Goal: Information Seeking & Learning: Learn about a topic

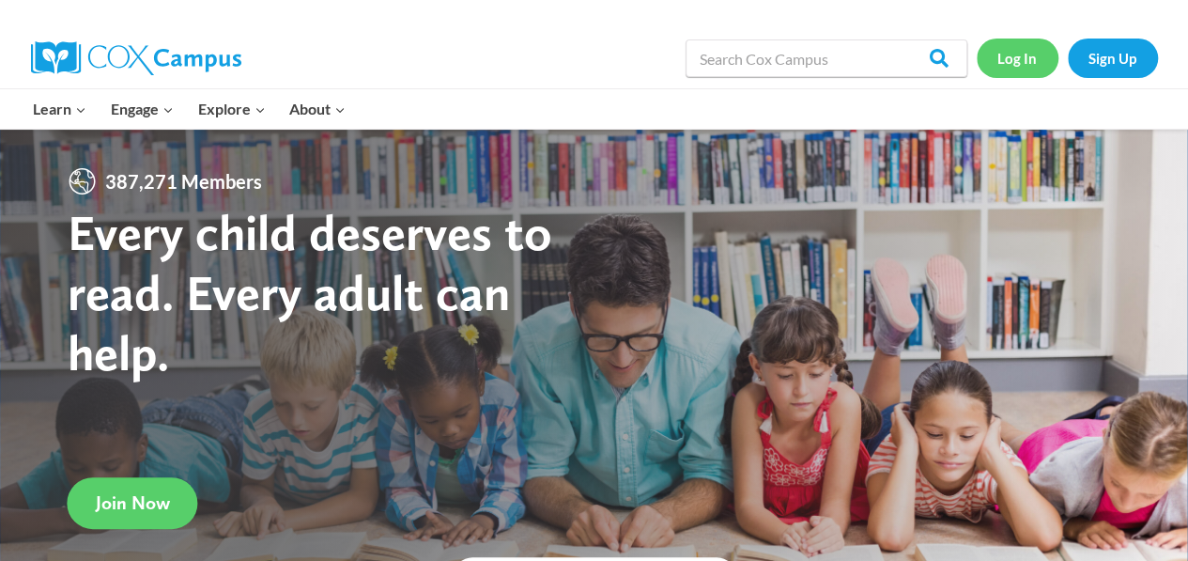
click at [998, 66] on link "Log In" at bounding box center [1018, 58] width 82 height 39
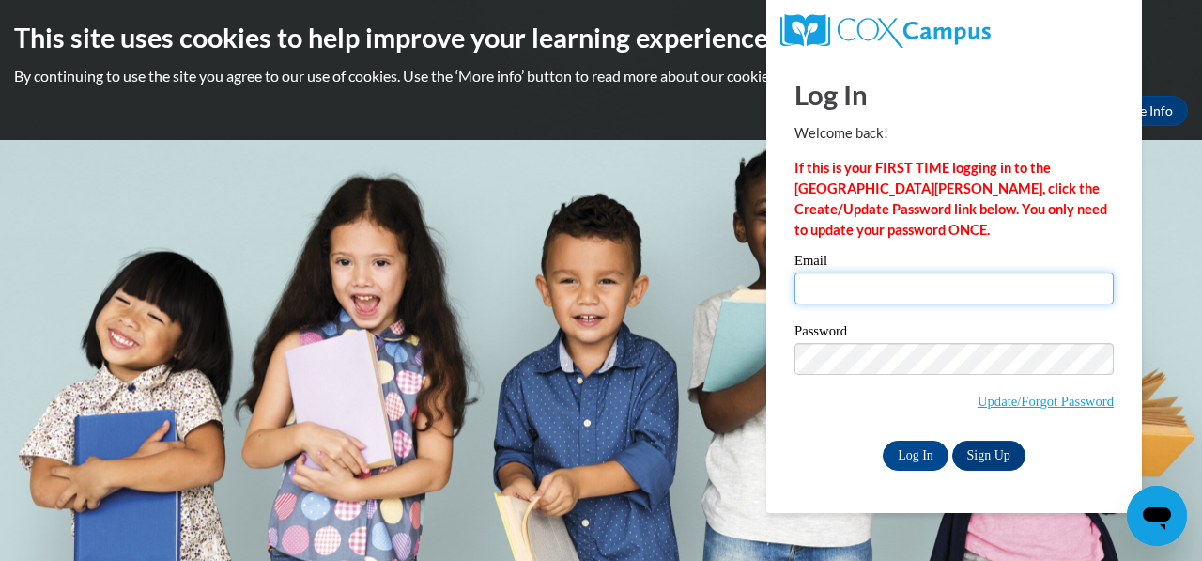
click at [841, 285] on input "Email" at bounding box center [954, 288] width 319 height 32
type input "Freemel2010@gmail.com"
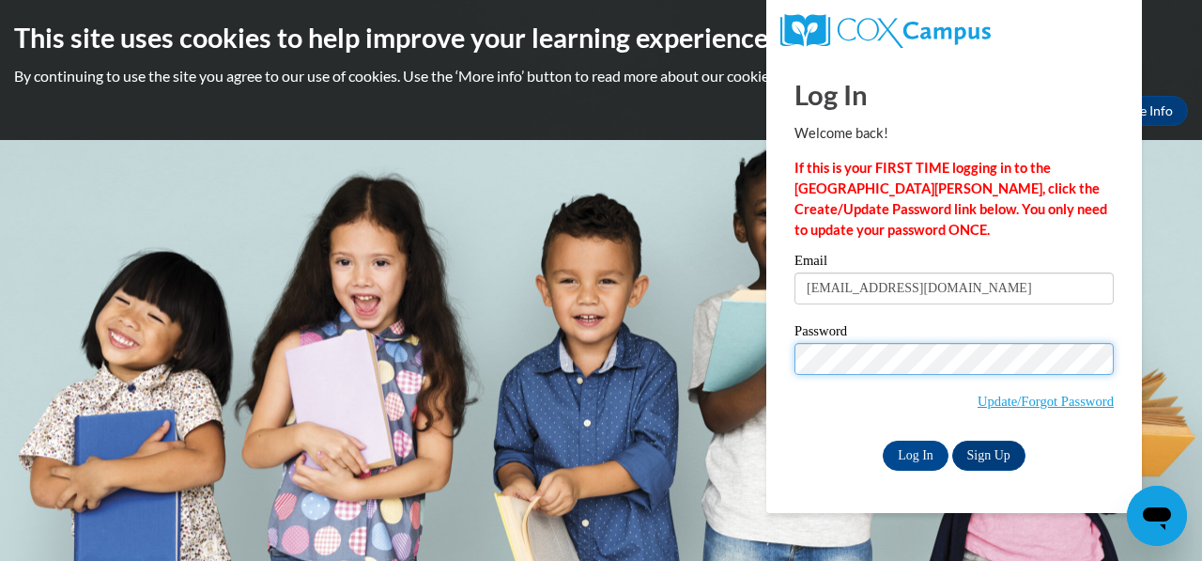
click at [883, 441] on input "Log In" at bounding box center [916, 456] width 66 height 30
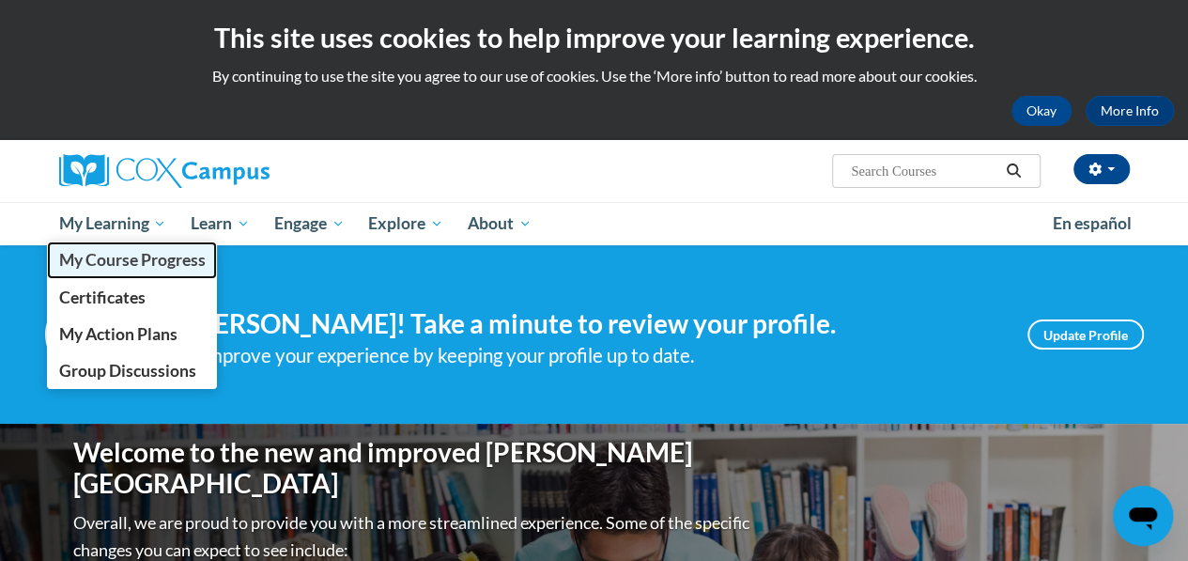
click at [121, 264] on span "My Course Progress" at bounding box center [131, 260] width 147 height 20
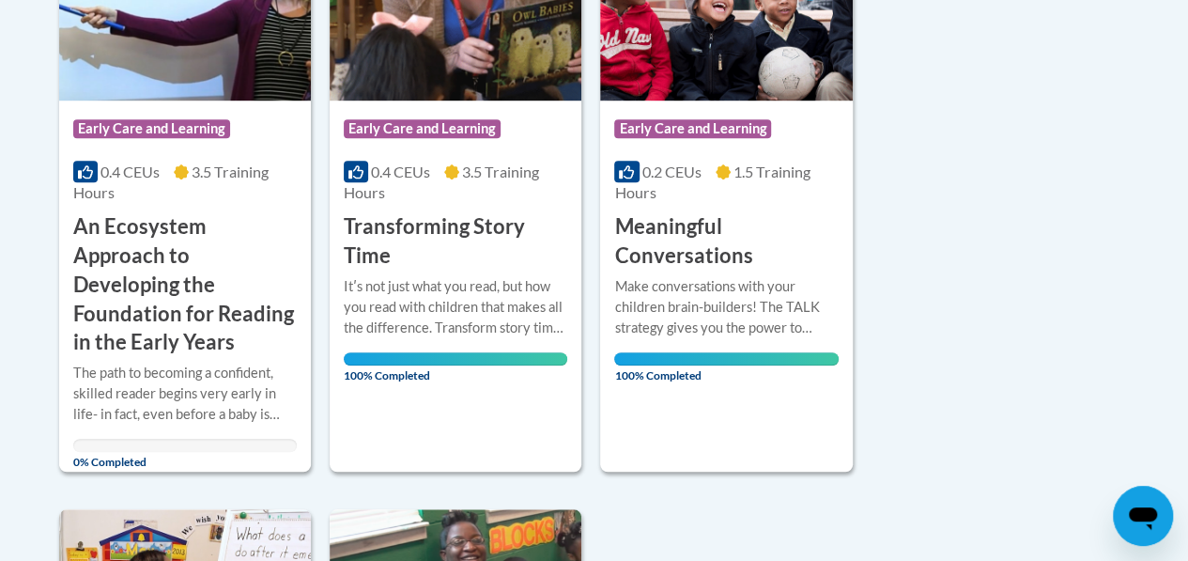
scroll to position [564, 0]
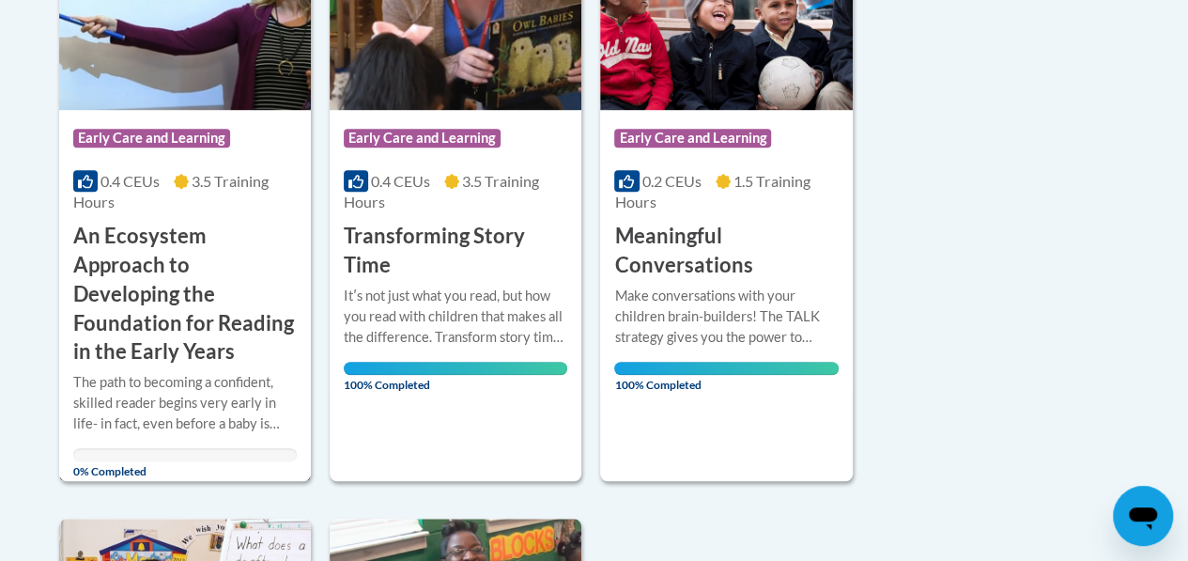
click at [220, 195] on div "0.4 CEUs 3.5 Training Hours" at bounding box center [185, 191] width 224 height 41
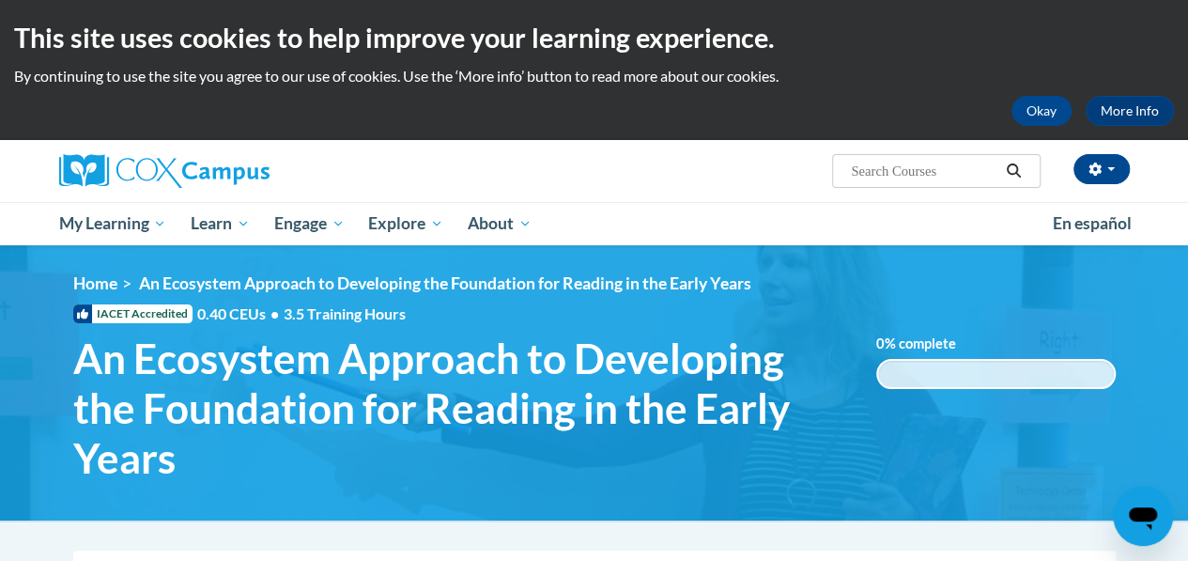
click at [726, 212] on ul "My Learning My Learning My Course Progress Certificates My Action Plans Group D…" at bounding box center [544, 223] width 994 height 43
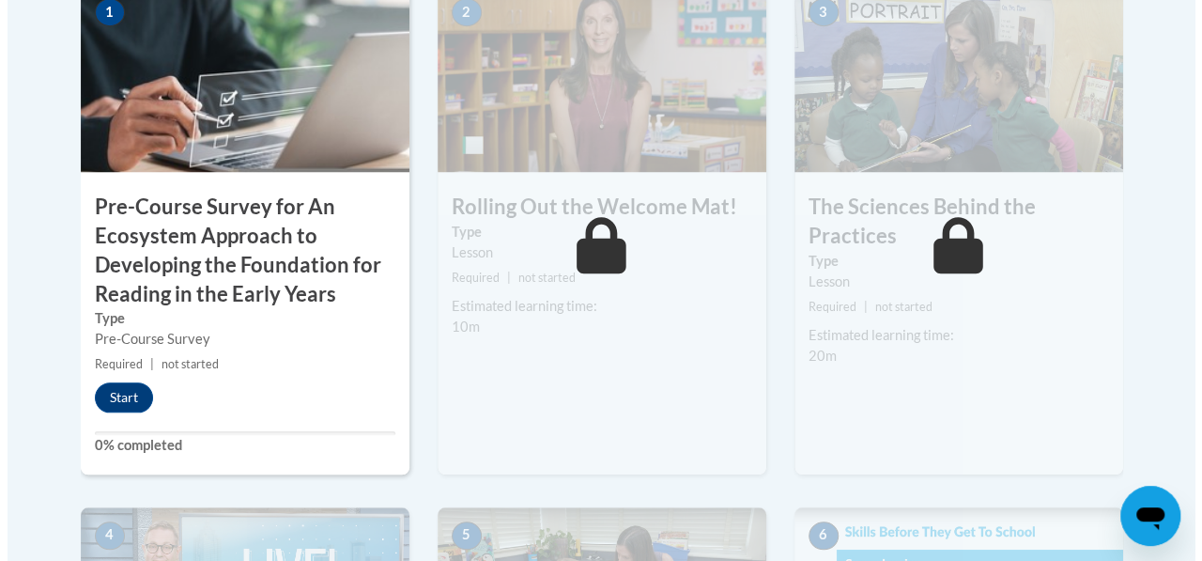
scroll to position [747, 0]
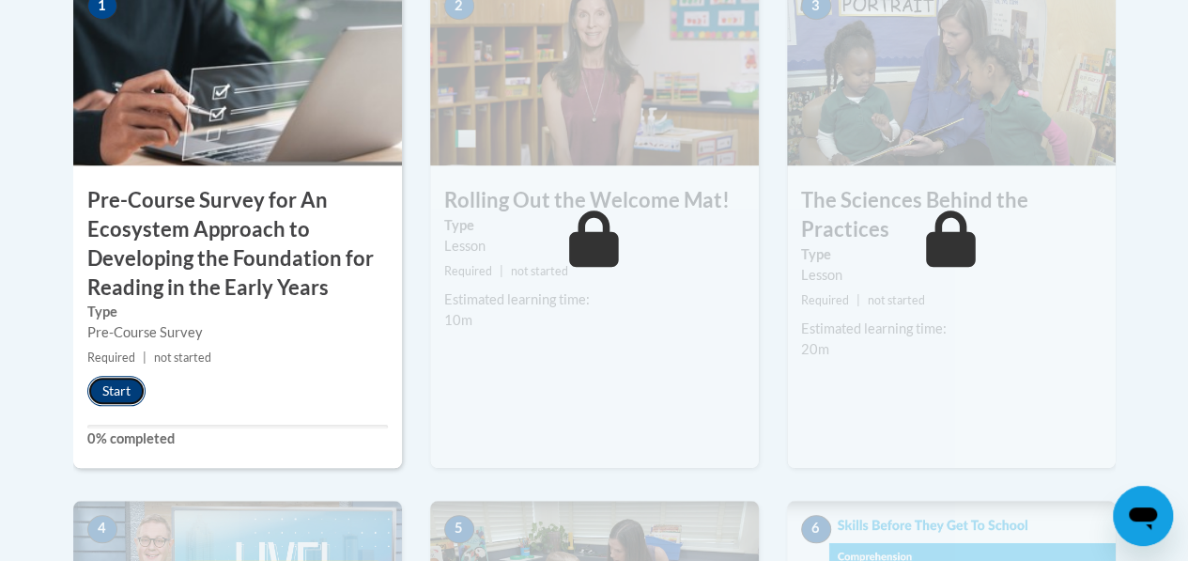
click at [109, 394] on button "Start" at bounding box center [116, 391] width 58 height 30
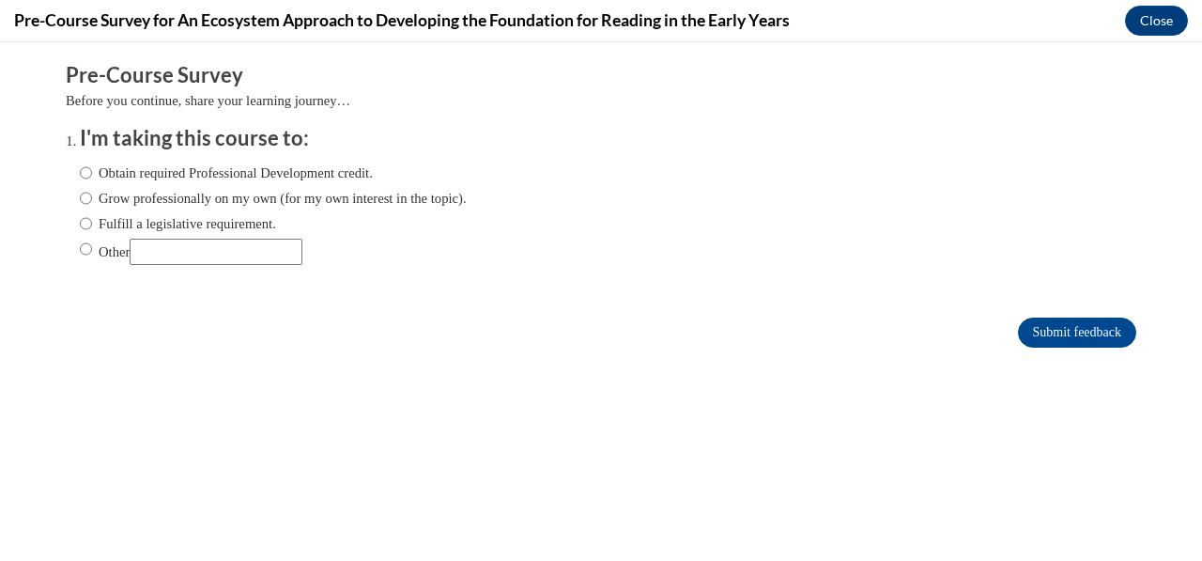
scroll to position [0, 0]
click at [80, 168] on label "Obtain required Professional Development credit." at bounding box center [226, 173] width 293 height 21
click at [80, 168] on input "Obtain required Professional Development credit." at bounding box center [86, 173] width 12 height 21
radio input "true"
click at [1018, 328] on input "Submit feedback" at bounding box center [1077, 332] width 118 height 30
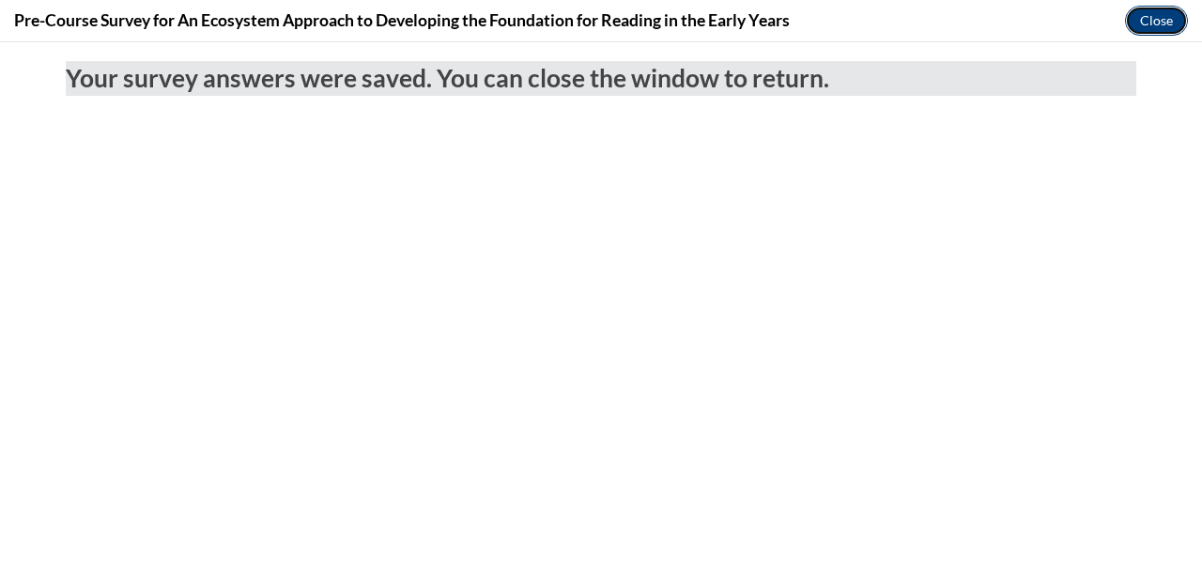
click at [1144, 25] on button "Close" at bounding box center [1156, 21] width 63 height 30
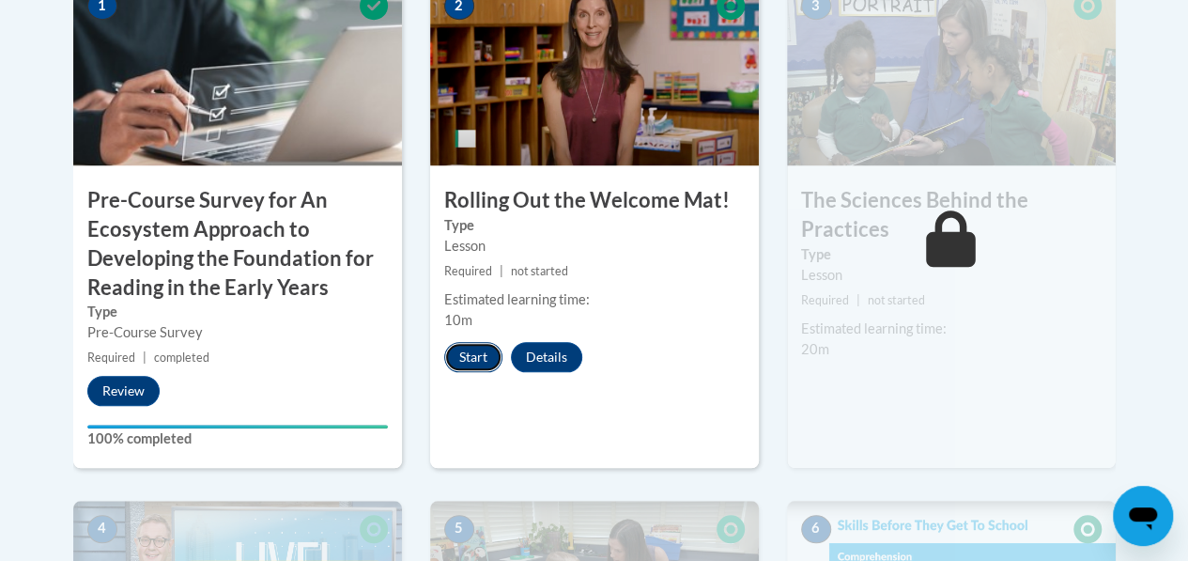
click at [470, 356] on button "Start" at bounding box center [473, 357] width 58 height 30
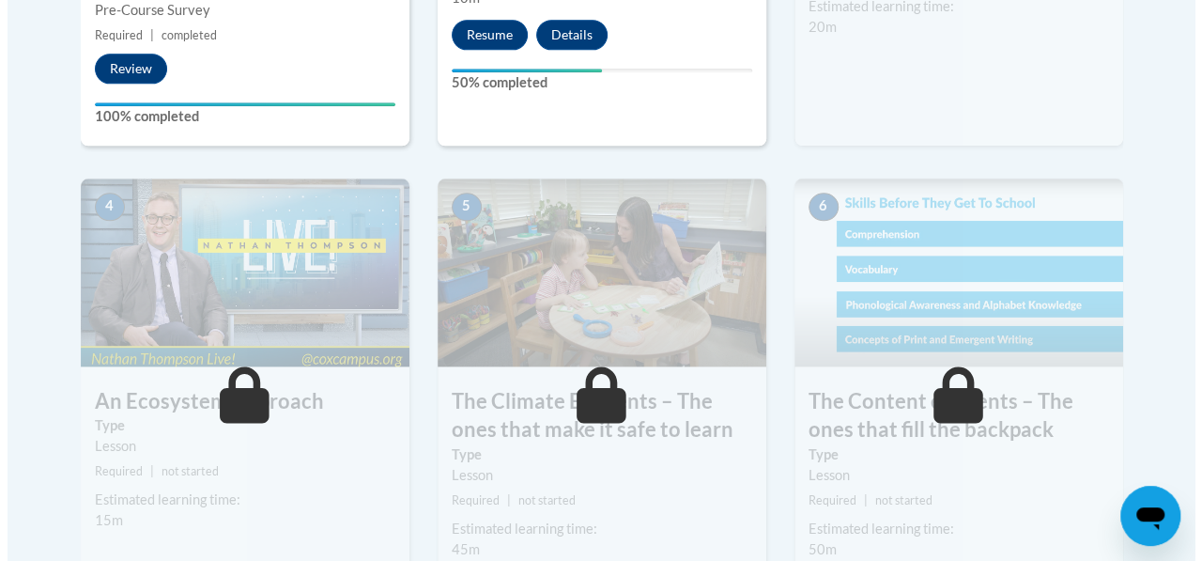
scroll to position [747, 0]
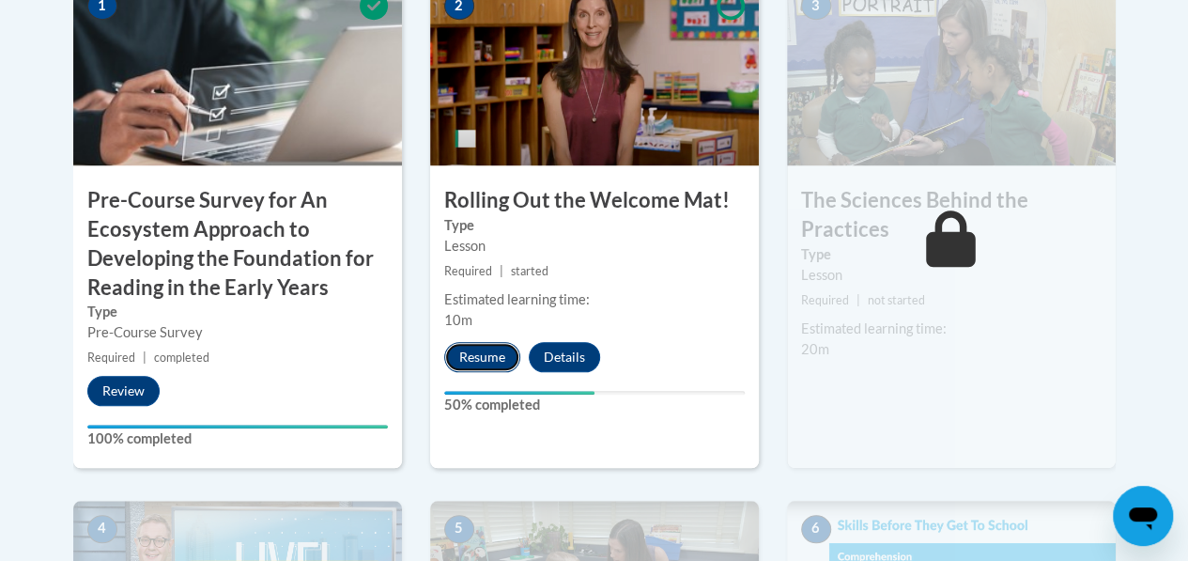
click at [483, 360] on button "Resume" at bounding box center [482, 357] width 76 height 30
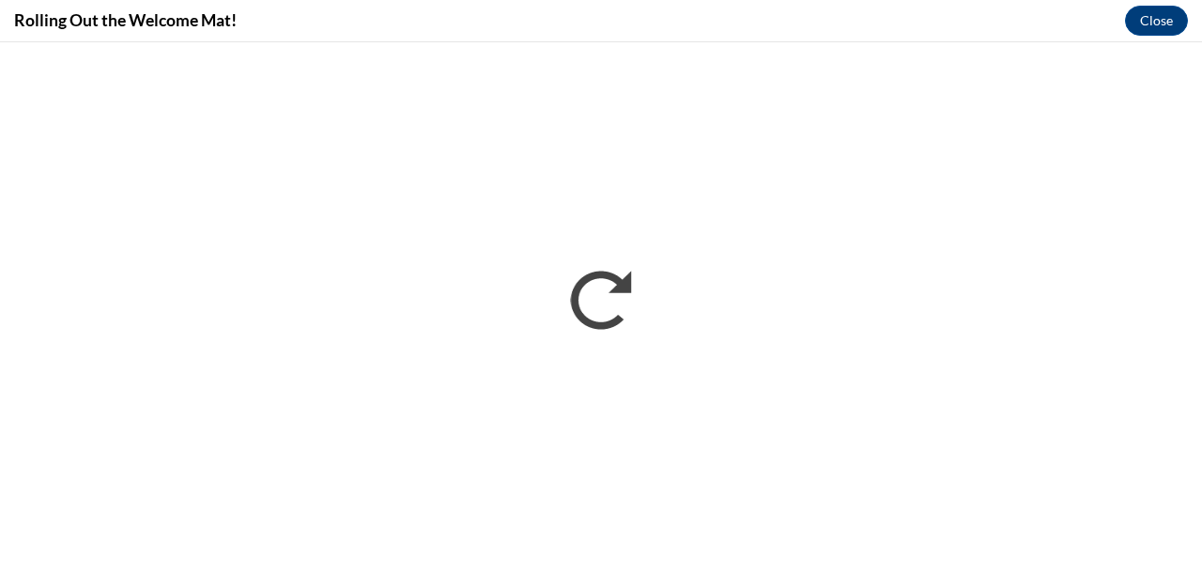
scroll to position [0, 0]
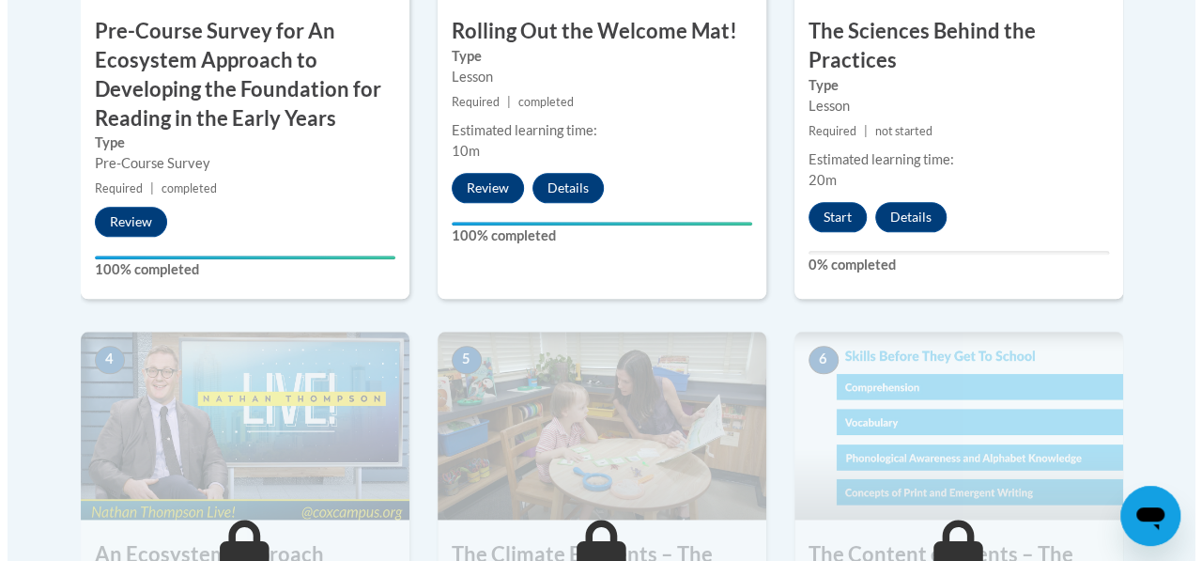
scroll to position [904, 0]
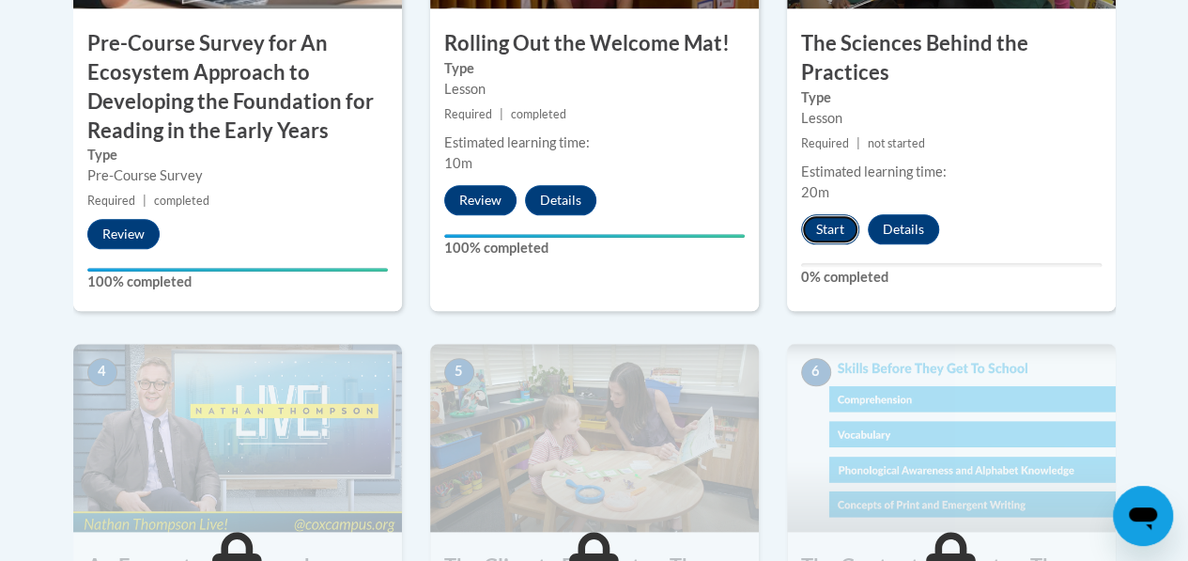
click at [821, 232] on button "Start" at bounding box center [830, 229] width 58 height 30
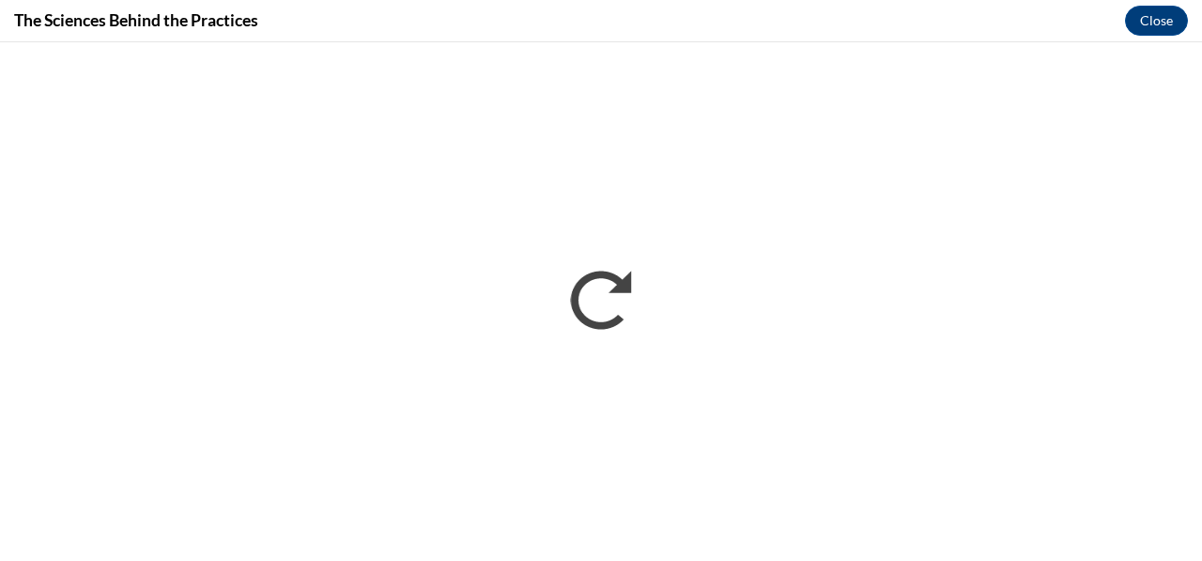
scroll to position [0, 0]
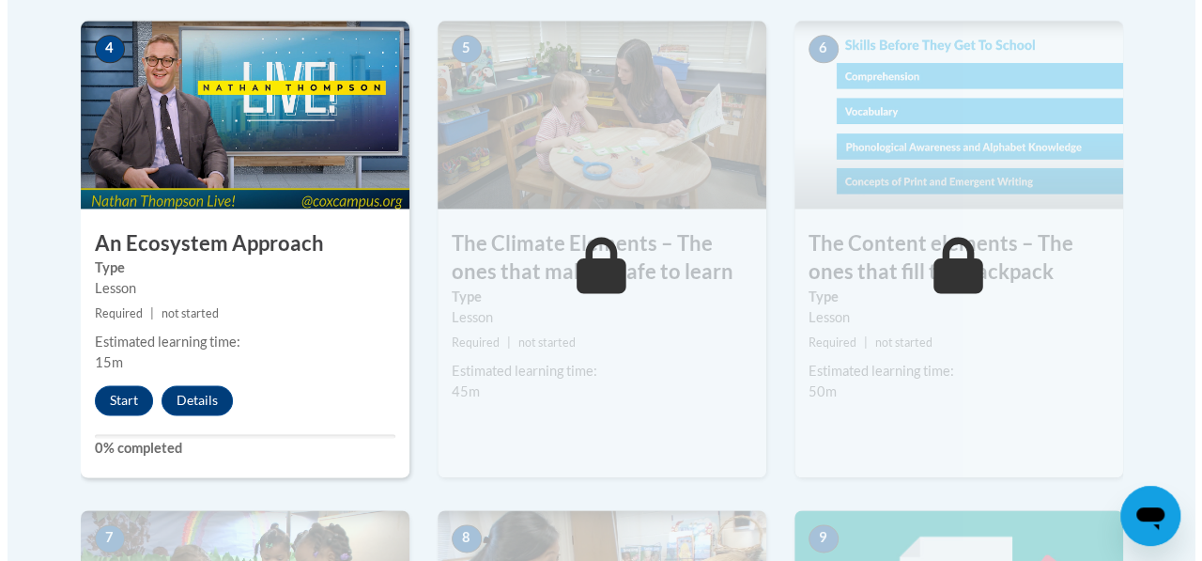
scroll to position [1221, 0]
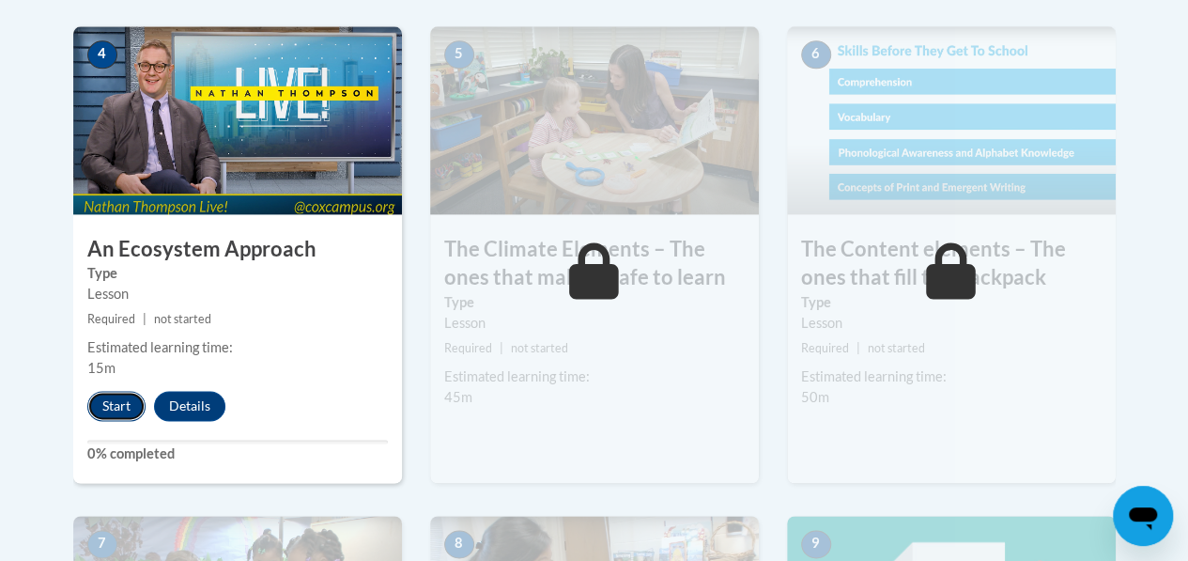
click at [109, 403] on button "Start" at bounding box center [116, 406] width 58 height 30
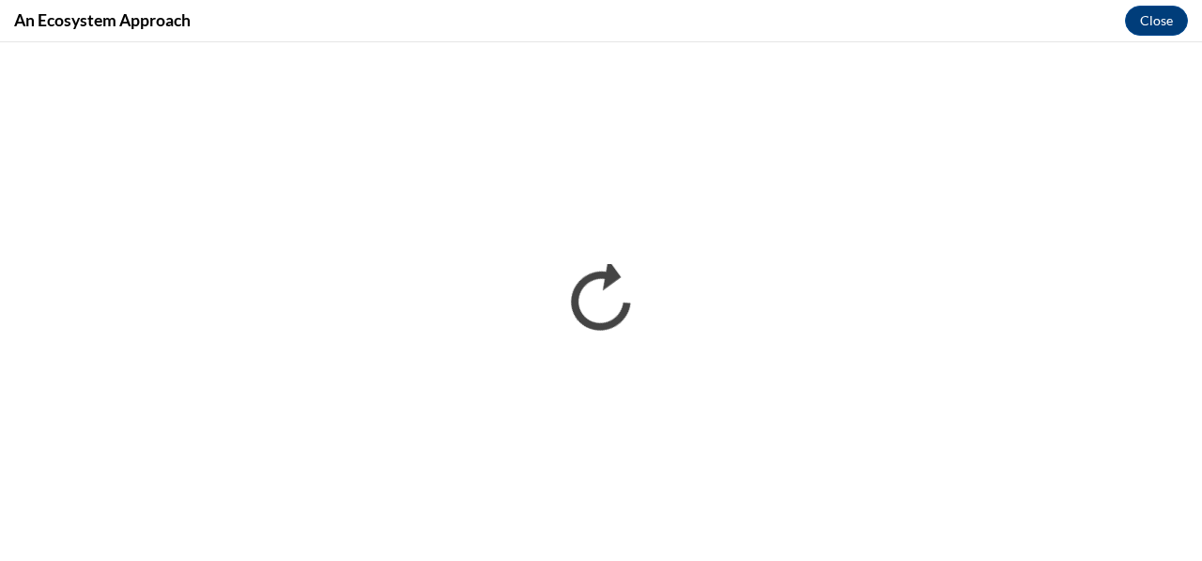
scroll to position [0, 0]
click at [775, 20] on div "An Ecosystem Approach Close" at bounding box center [601, 21] width 1202 height 42
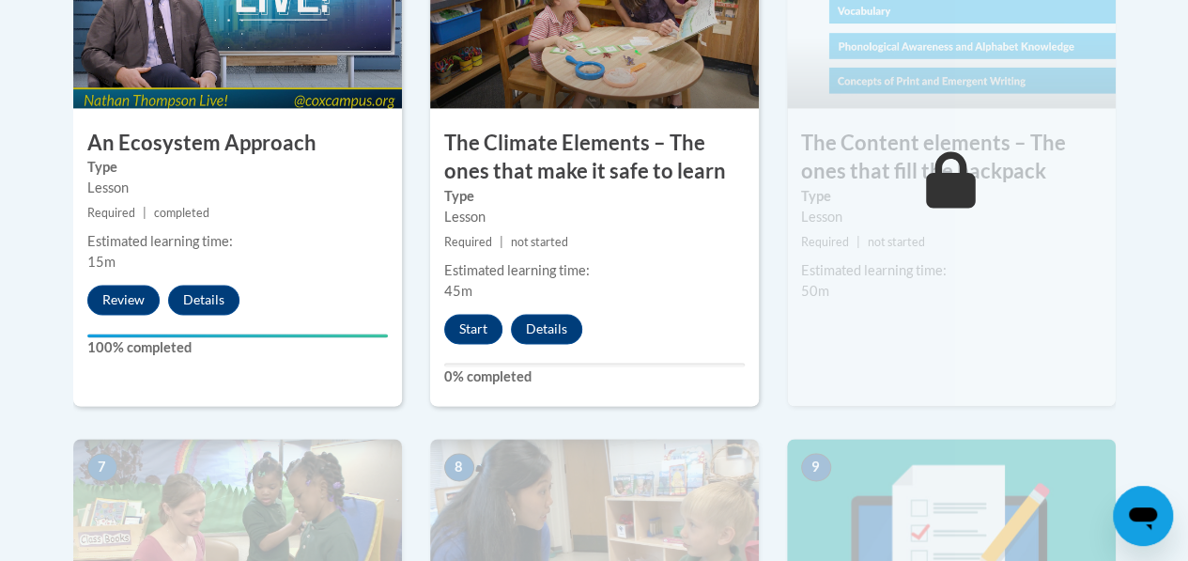
scroll to position [1333, 0]
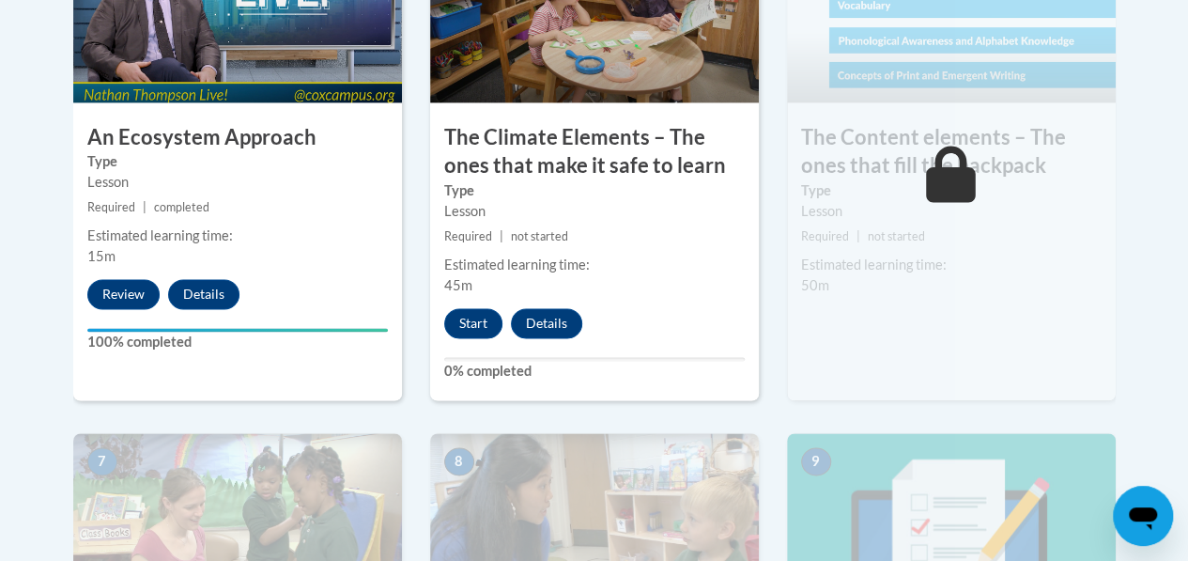
click at [1099, 293] on div "Estimated learning time: 50m" at bounding box center [951, 275] width 329 height 41
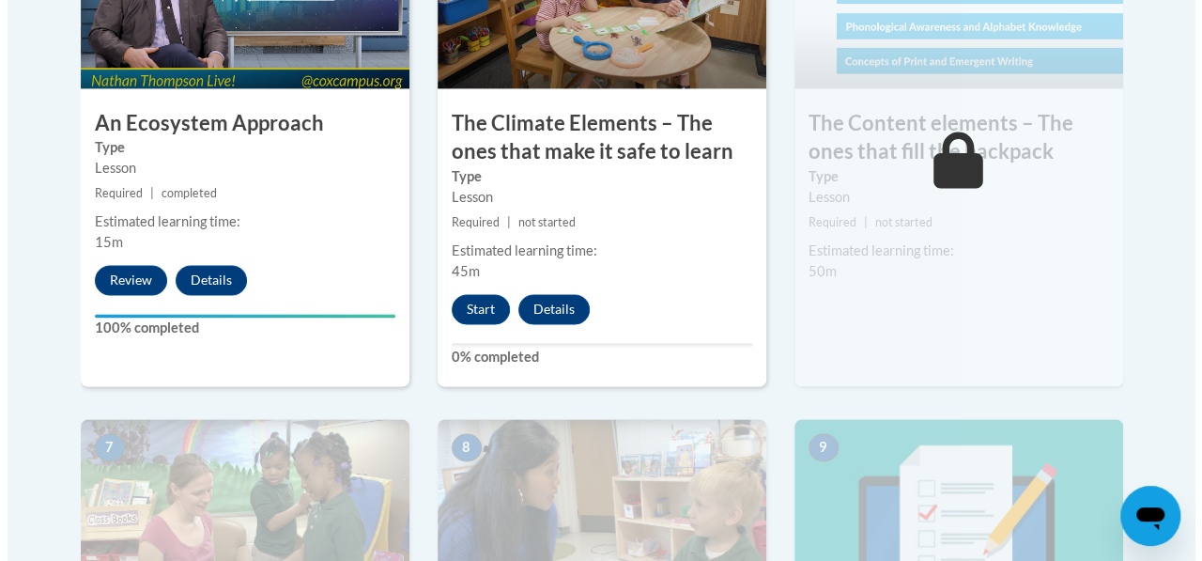
scroll to position [1341, 0]
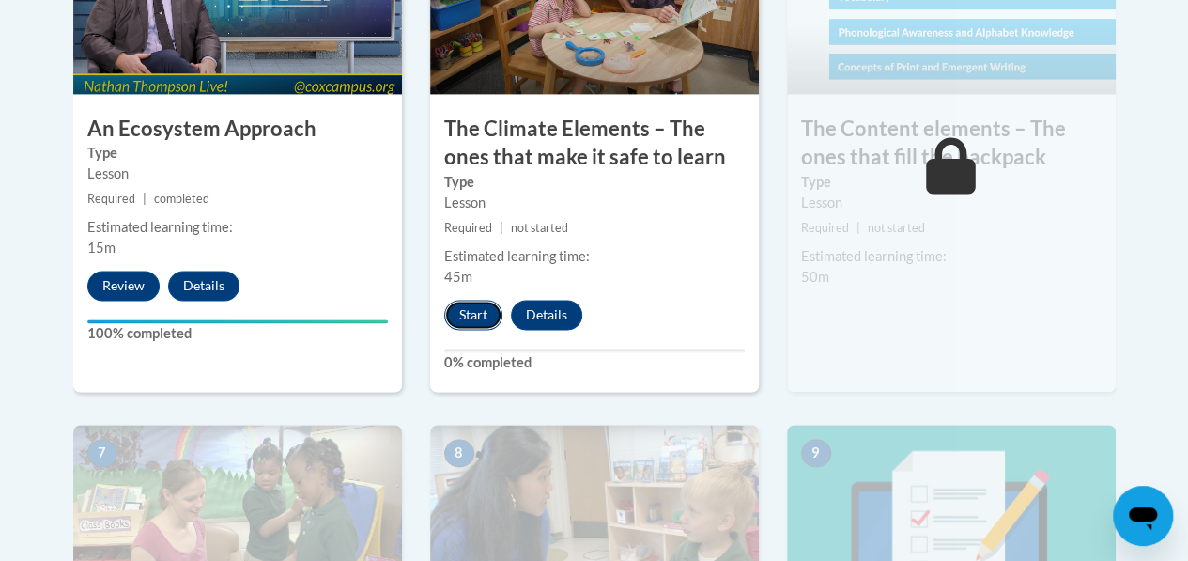
click at [458, 317] on button "Start" at bounding box center [473, 315] width 58 height 30
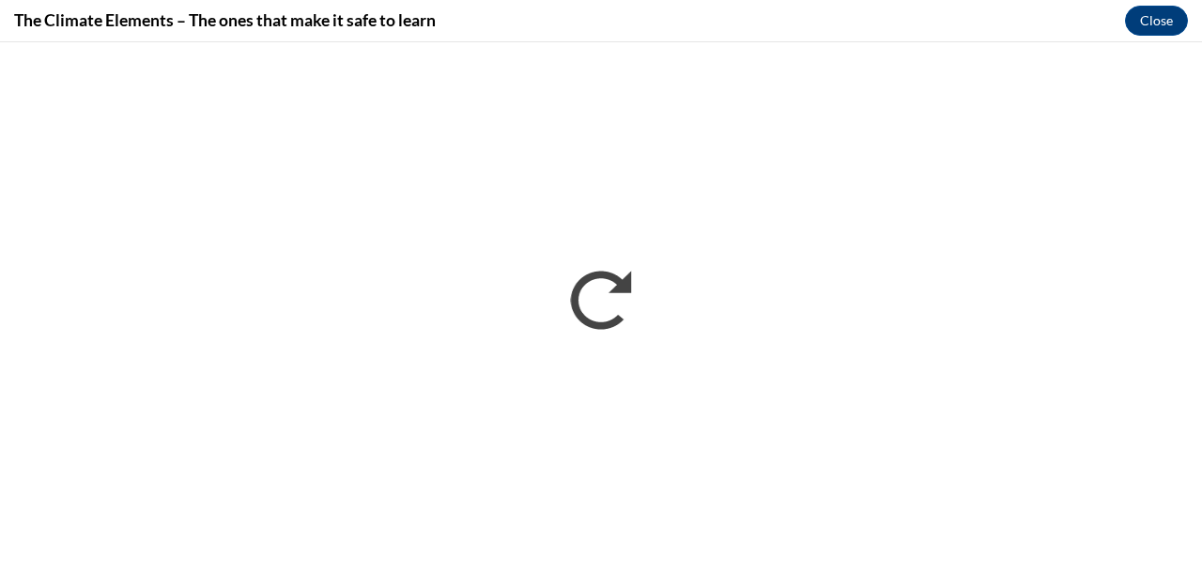
scroll to position [0, 0]
